Goal: Transaction & Acquisition: Download file/media

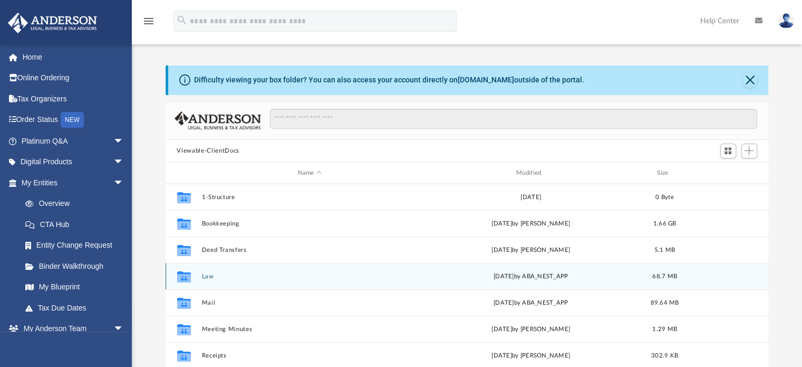
scroll to position [40, 0]
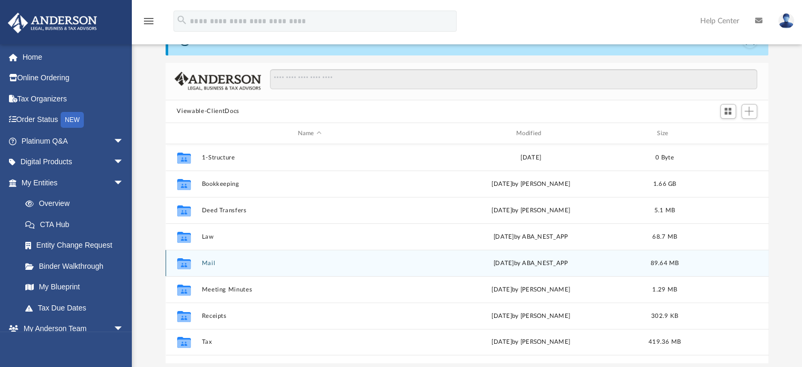
click at [206, 262] on button "Mail" at bounding box center [310, 263] width 216 height 7
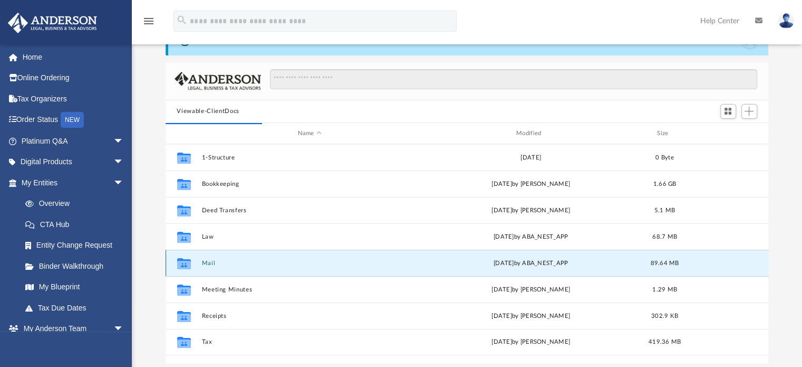
click at [180, 264] on icon "grid" at bounding box center [184, 265] width 14 height 8
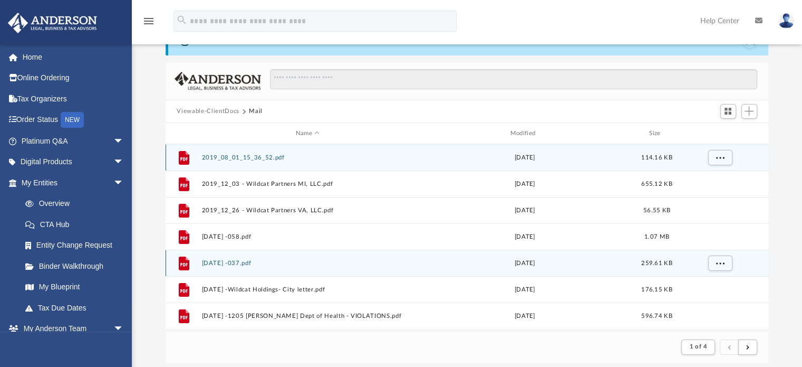
scroll to position [199, 595]
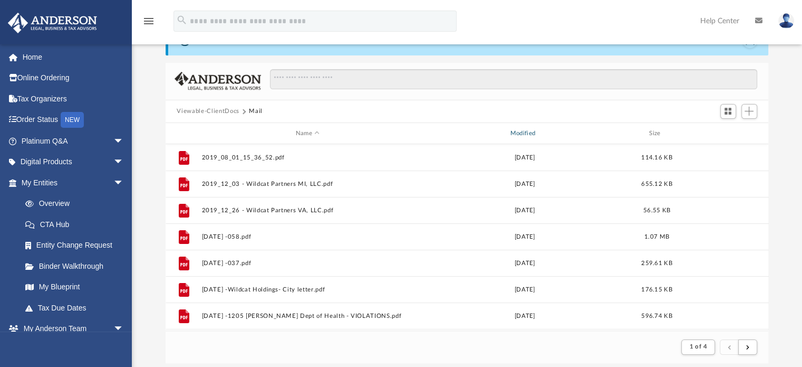
click at [520, 132] on div "Modified" at bounding box center [524, 133] width 213 height 9
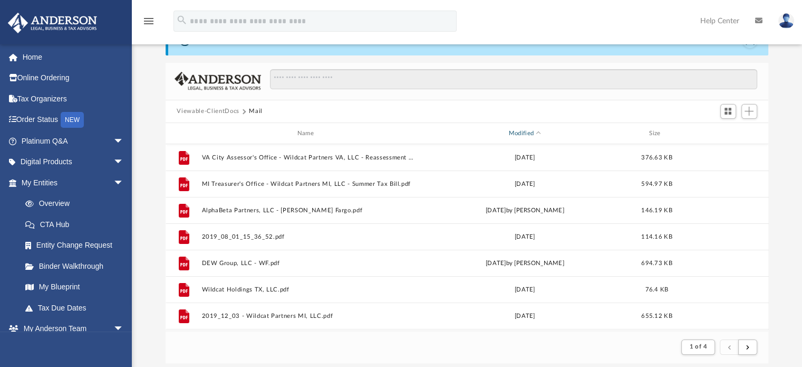
click at [526, 134] on div "Modified" at bounding box center [524, 133] width 213 height 9
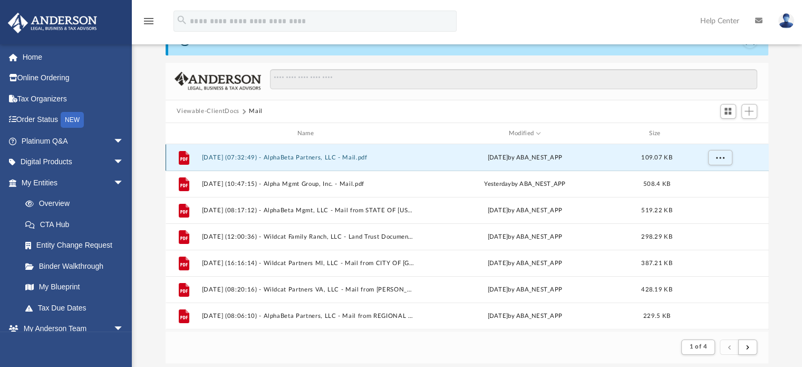
click at [295, 156] on button "[DATE] (07:32:49) - AlphaBeta Partners, LLC - Mail.pdf" at bounding box center [308, 157] width 213 height 7
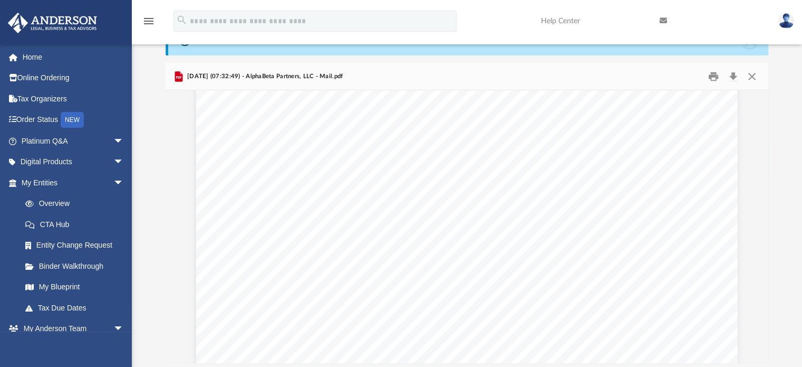
scroll to position [286, 0]
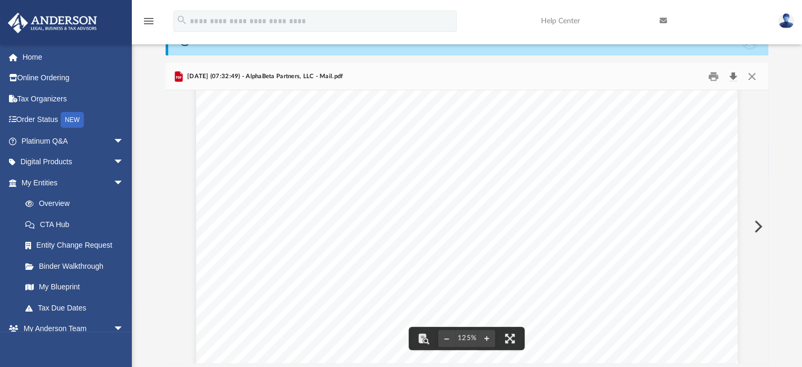
click at [734, 75] on button "Download" at bounding box center [733, 76] width 19 height 16
